Goal: Task Accomplishment & Management: Manage account settings

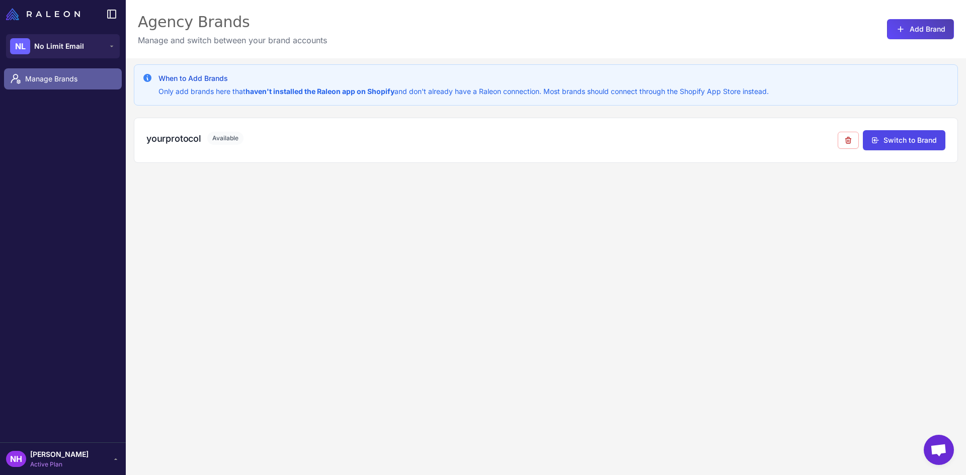
click at [53, 82] on span "Manage Brands" at bounding box center [69, 78] width 89 height 11
click at [37, 80] on span "Manage Brands" at bounding box center [69, 78] width 89 height 11
click at [56, 51] on span "No Limit Email" at bounding box center [59, 46] width 50 height 11
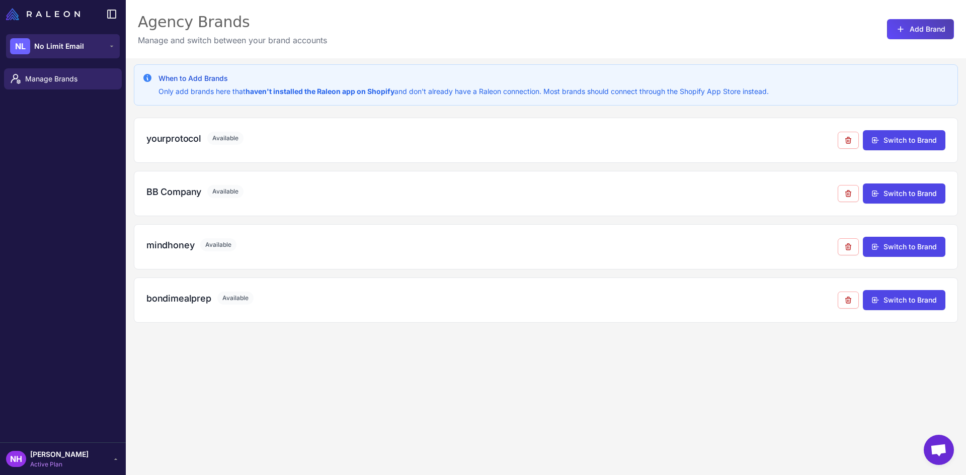
click at [46, 47] on span "No Limit Email" at bounding box center [59, 46] width 50 height 11
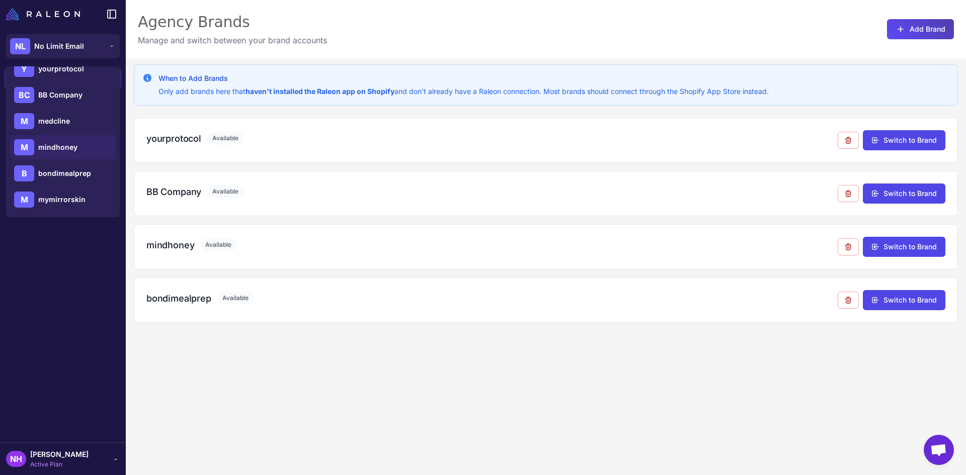
scroll to position [40, 0]
click at [78, 199] on span "mymirrorskin" at bounding box center [61, 199] width 47 height 11
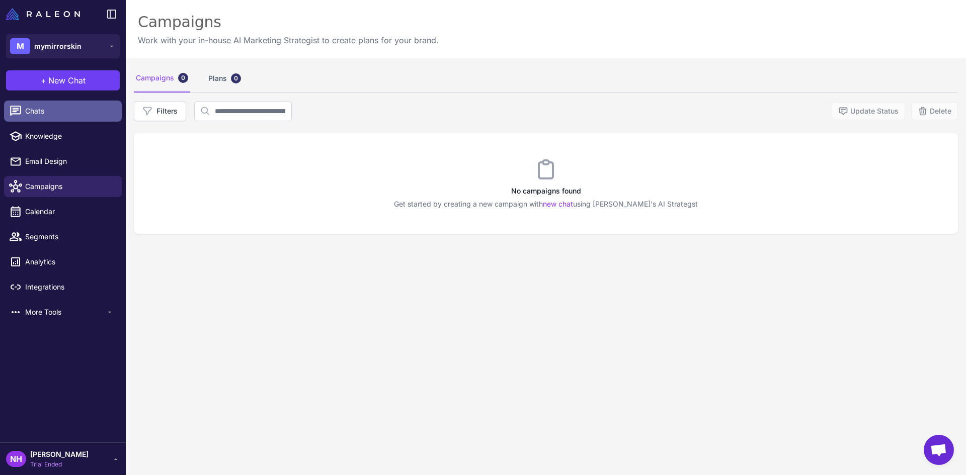
click at [53, 107] on span "Chats" at bounding box center [69, 111] width 89 height 11
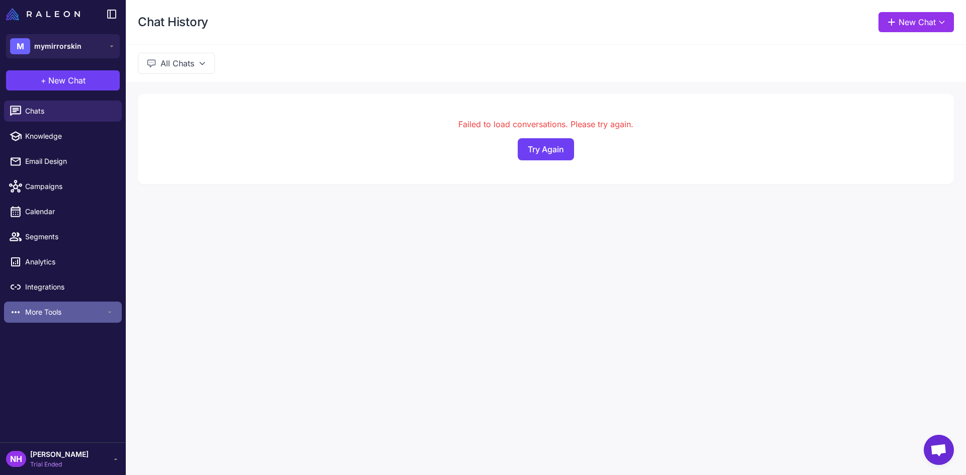
click at [43, 314] on span "More Tools" at bounding box center [65, 312] width 80 height 11
click at [75, 464] on span "Trial Ended" at bounding box center [59, 464] width 58 height 9
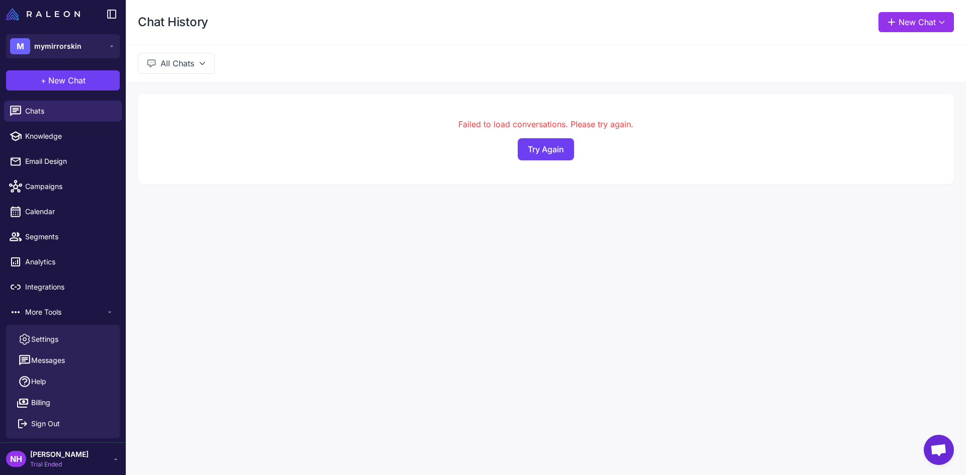
click at [75, 464] on span "Trial Ended" at bounding box center [59, 464] width 58 height 9
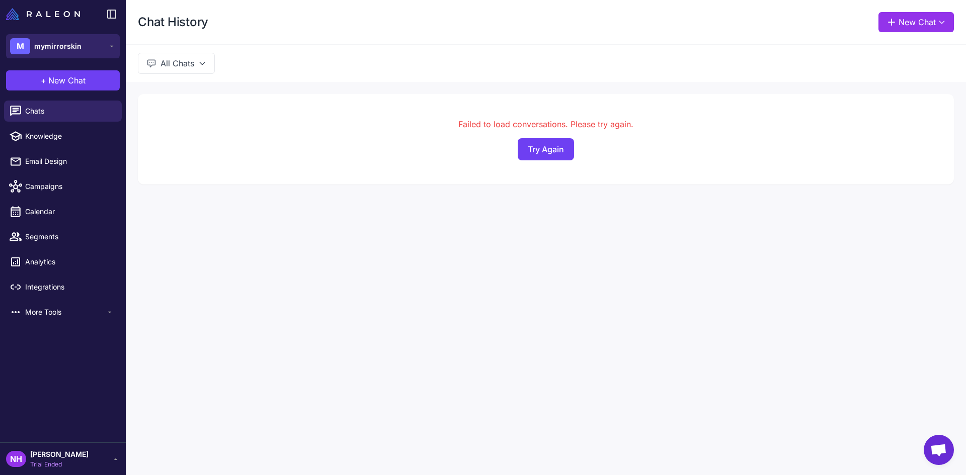
click at [46, 50] on span "mymirrorskin" at bounding box center [57, 46] width 47 height 11
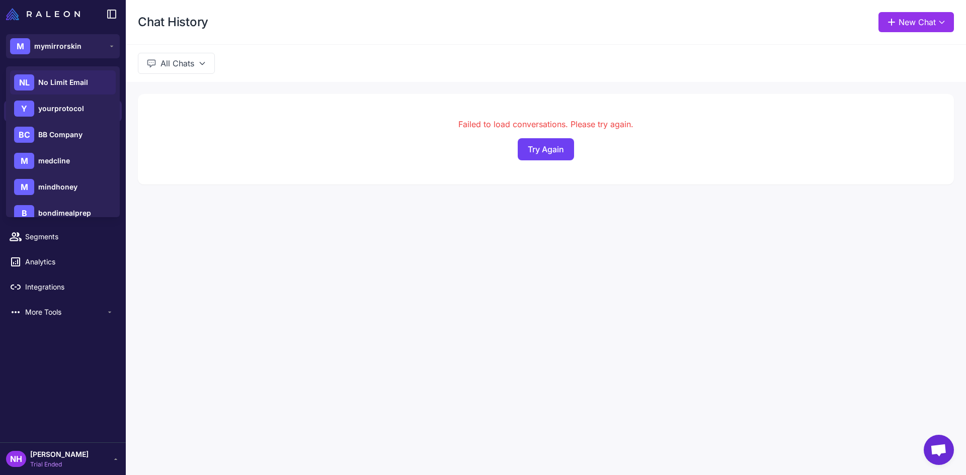
click at [48, 90] on div "NL No Limit Email" at bounding box center [63, 82] width 106 height 24
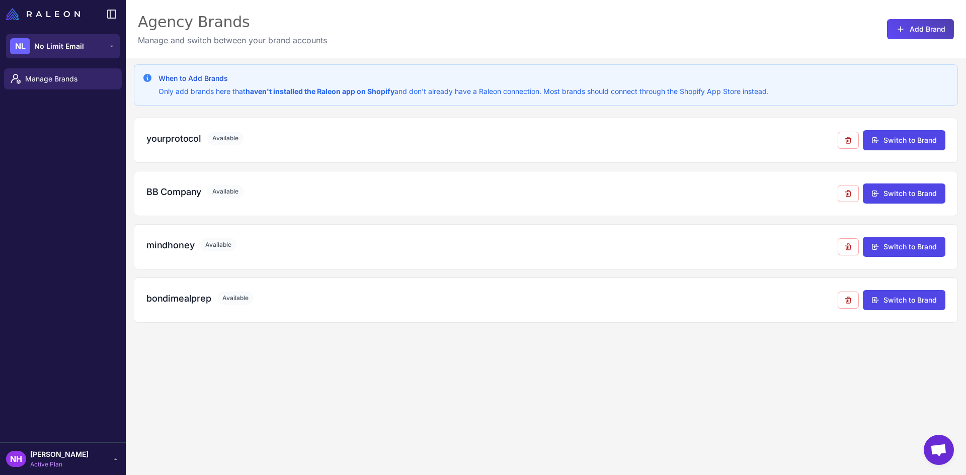
click at [109, 47] on icon at bounding box center [112, 46] width 8 height 8
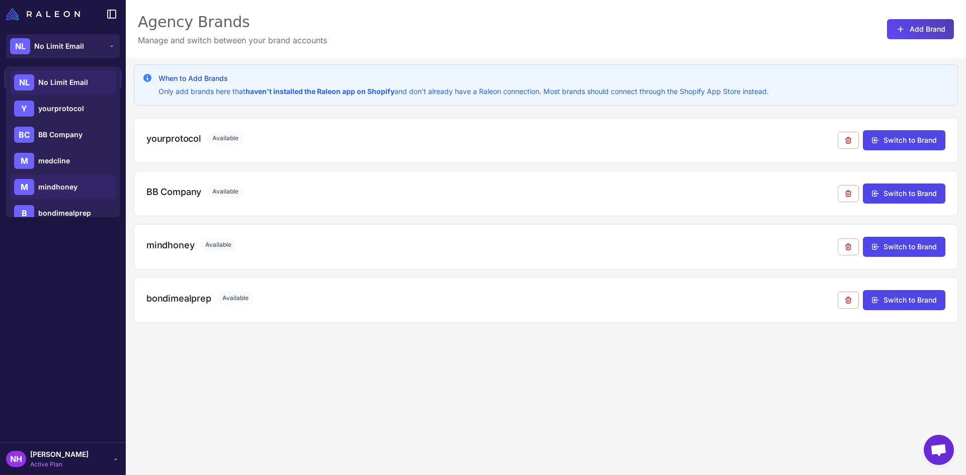
scroll to position [40, 0]
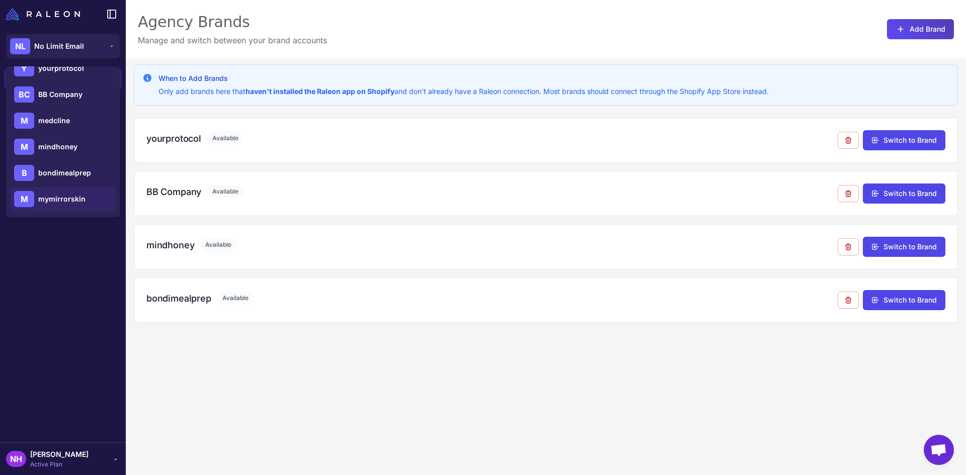
click at [86, 204] on div "M mymirrorskin" at bounding box center [63, 199] width 106 height 24
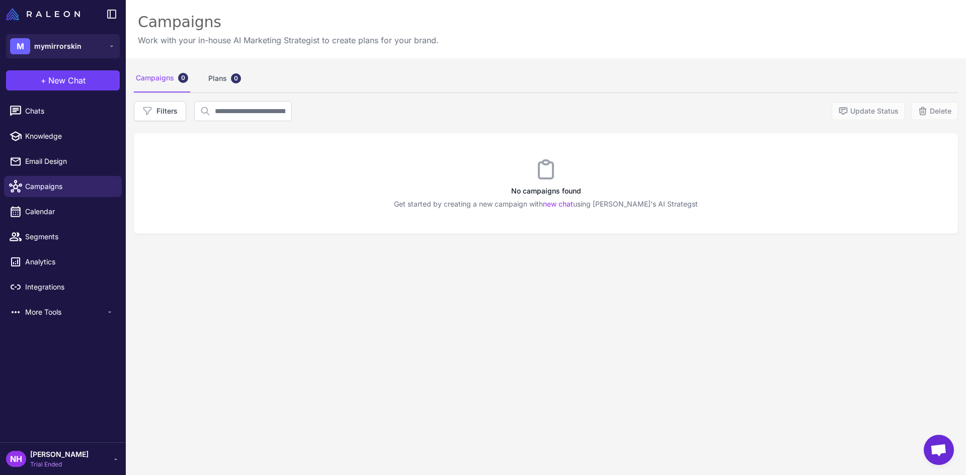
click at [69, 464] on span "Trial Ended" at bounding box center [59, 464] width 58 height 9
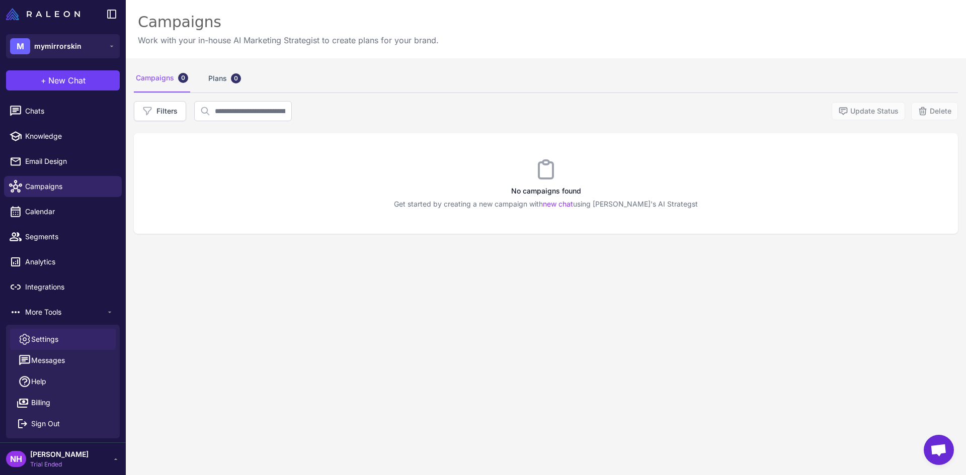
click at [72, 332] on link "Settings" at bounding box center [63, 339] width 106 height 21
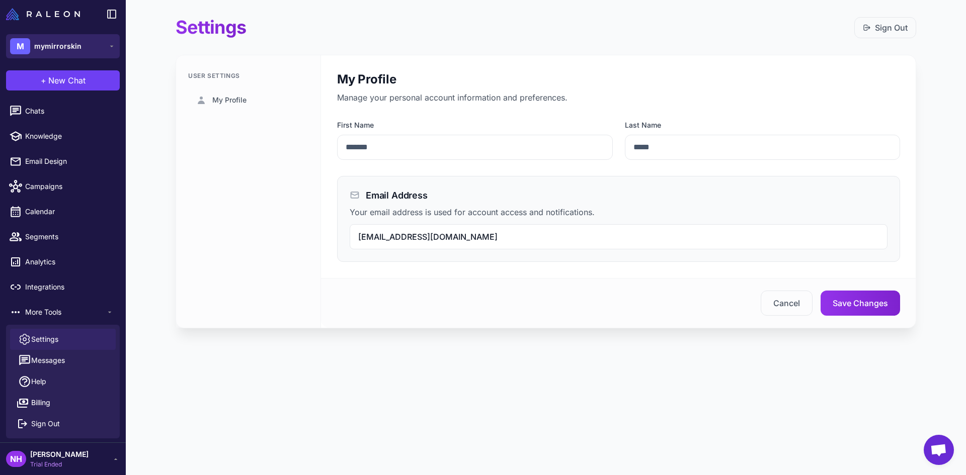
click at [72, 47] on span "mymirrorskin" at bounding box center [57, 46] width 47 height 11
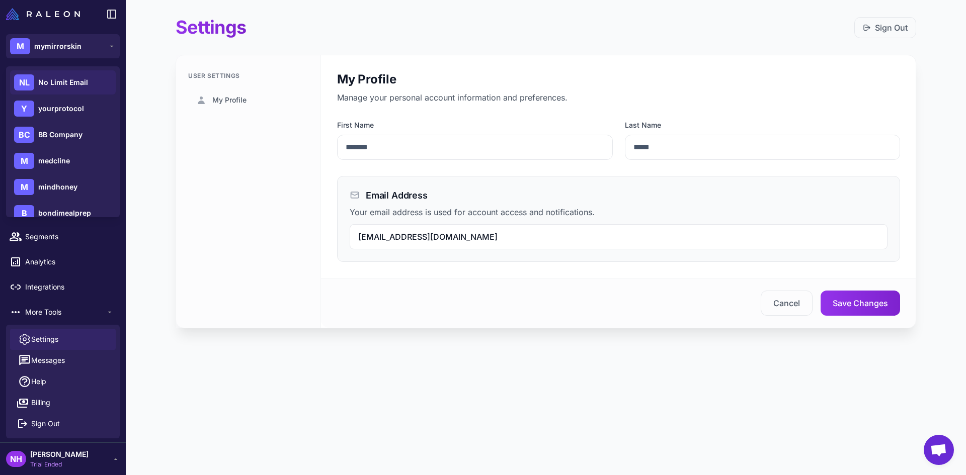
click at [79, 78] on span "No Limit Email" at bounding box center [63, 82] width 50 height 11
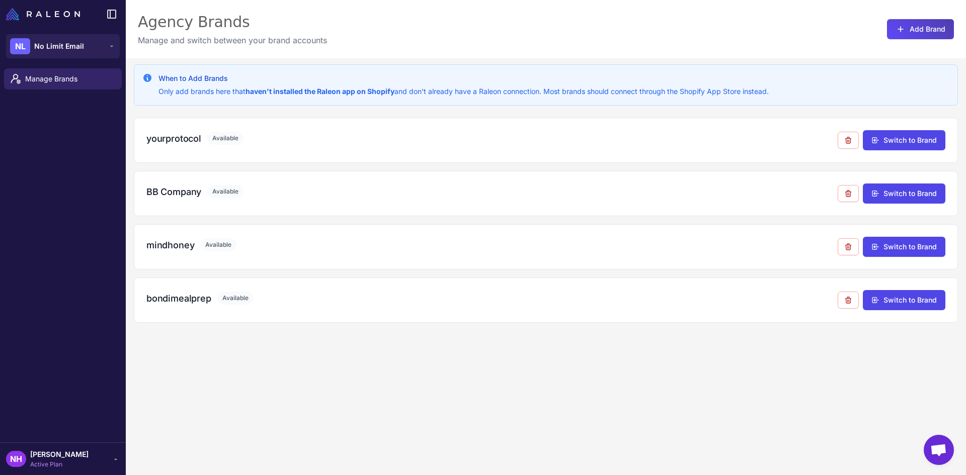
click at [54, 463] on span "Active Plan" at bounding box center [59, 464] width 58 height 9
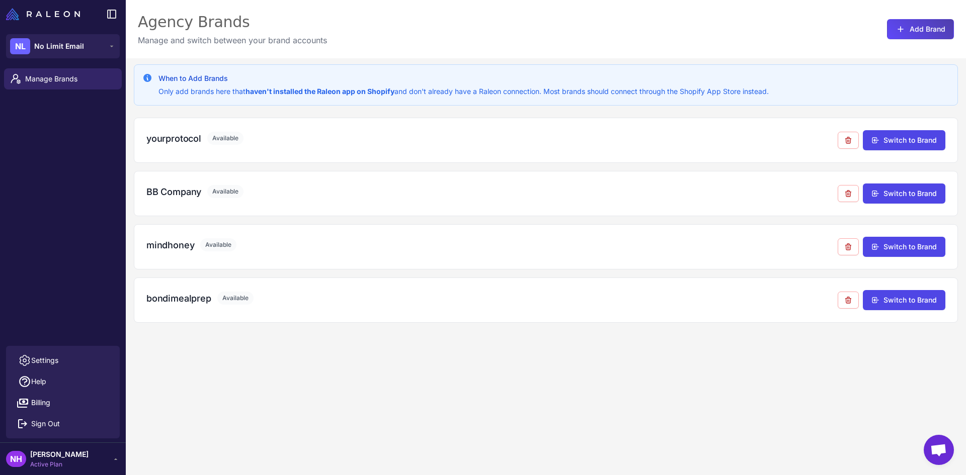
click at [54, 463] on span "Active Plan" at bounding box center [59, 464] width 58 height 9
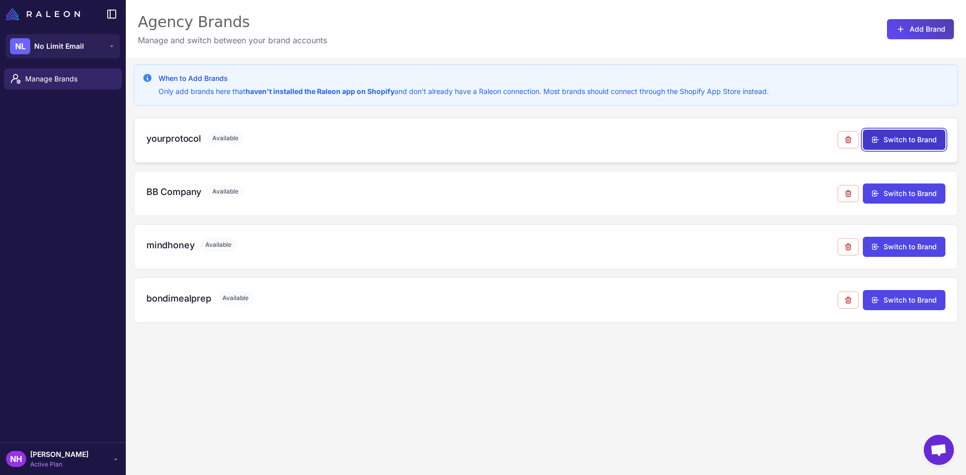
click at [890, 139] on button "Switch to Brand" at bounding box center [903, 140] width 82 height 20
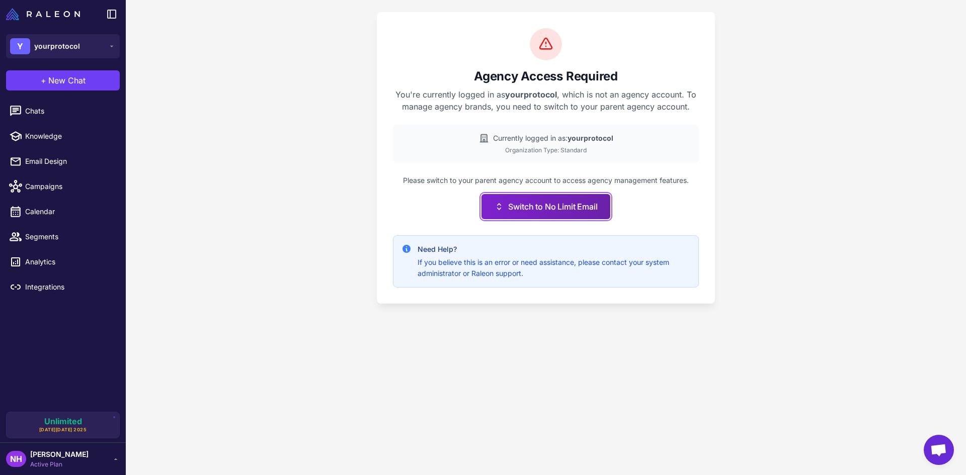
click at [567, 208] on button "Switch to No Limit Email" at bounding box center [545, 206] width 128 height 25
